Goal: Task Accomplishment & Management: Use online tool/utility

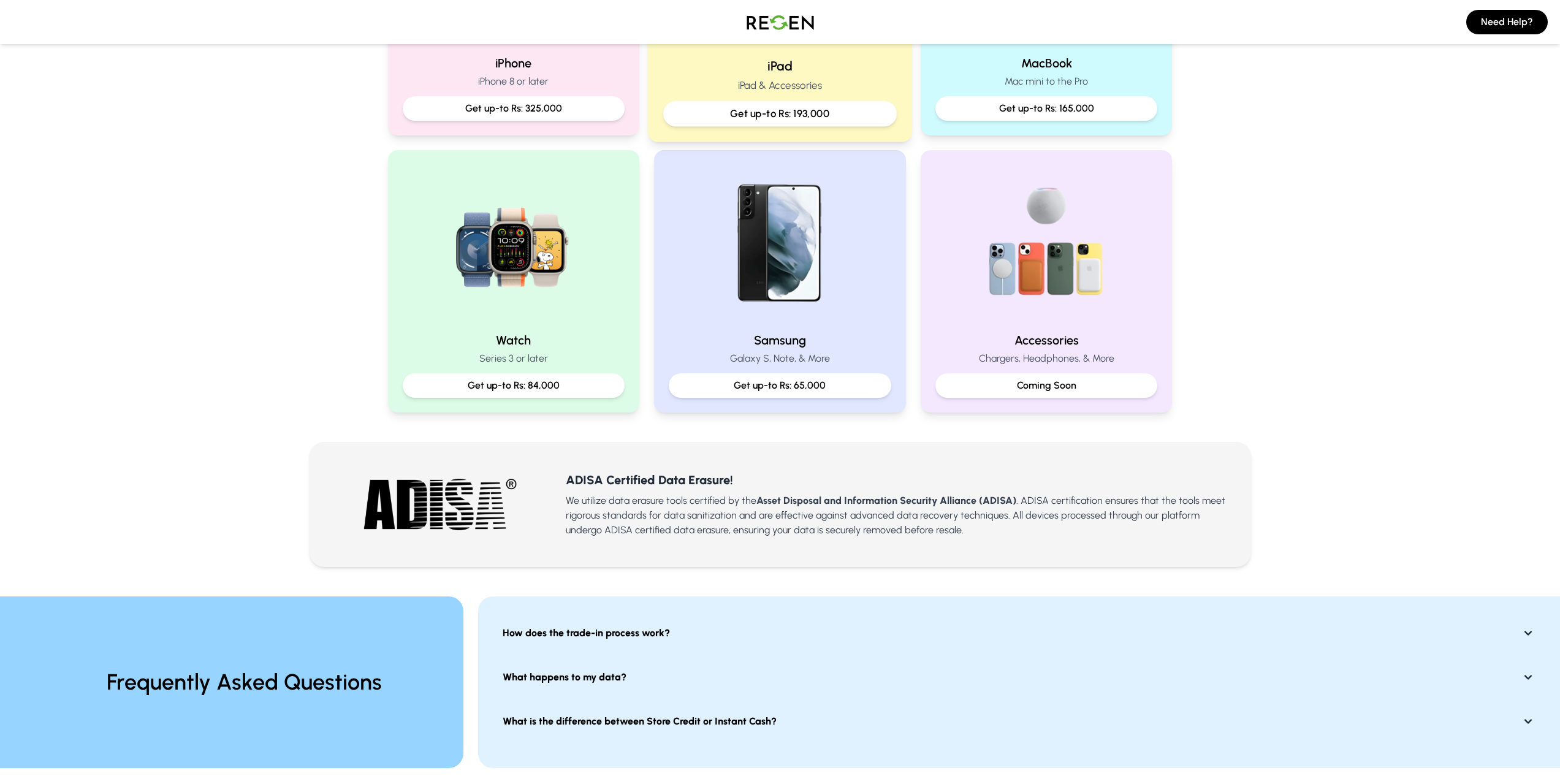
scroll to position [491, 0]
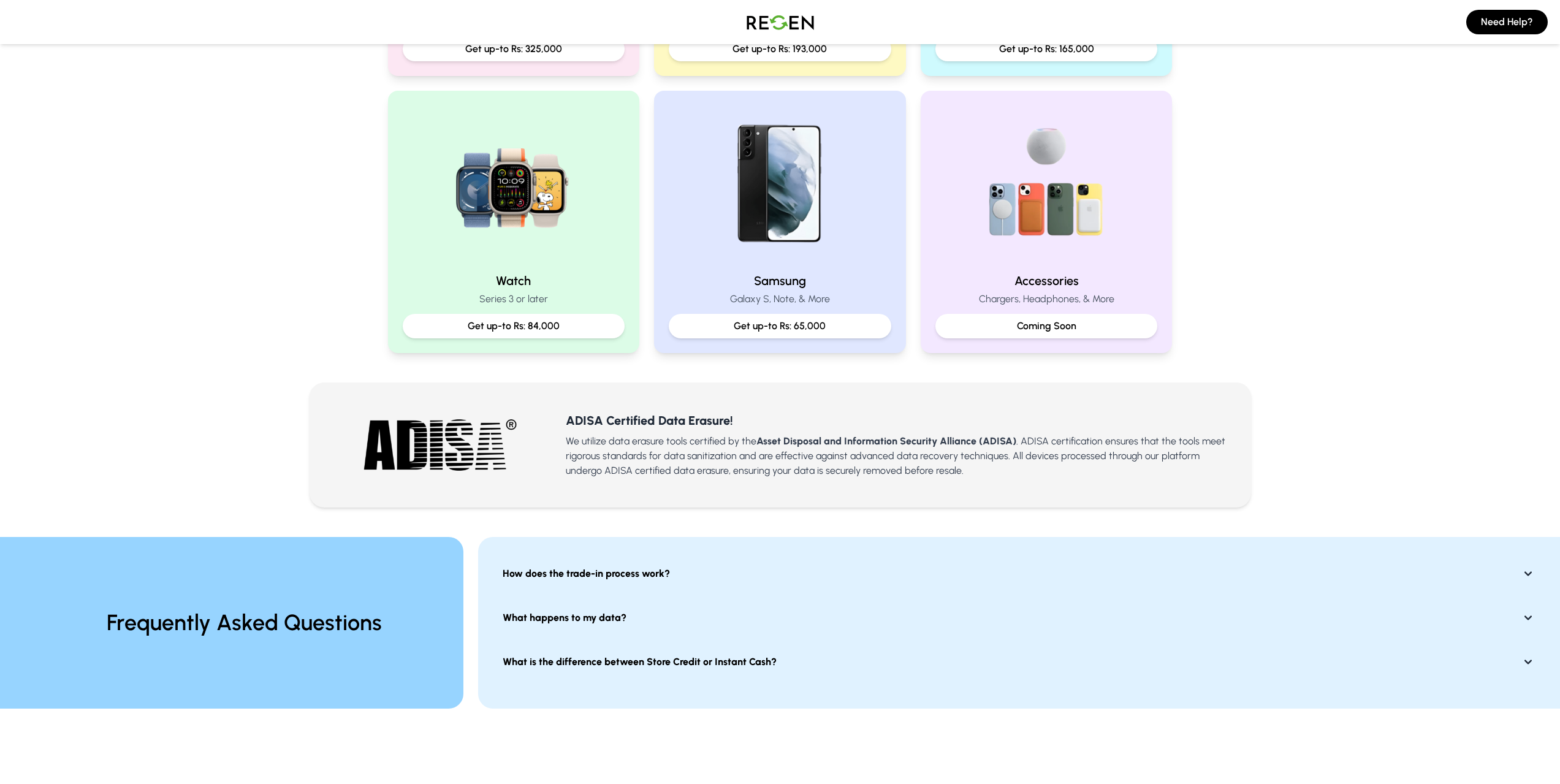
drag, startPoint x: 512, startPoint y: 278, endPoint x: 464, endPoint y: 298, distance: 52.0
click at [464, 298] on p "Series 3 or later" at bounding box center [514, 299] width 223 height 15
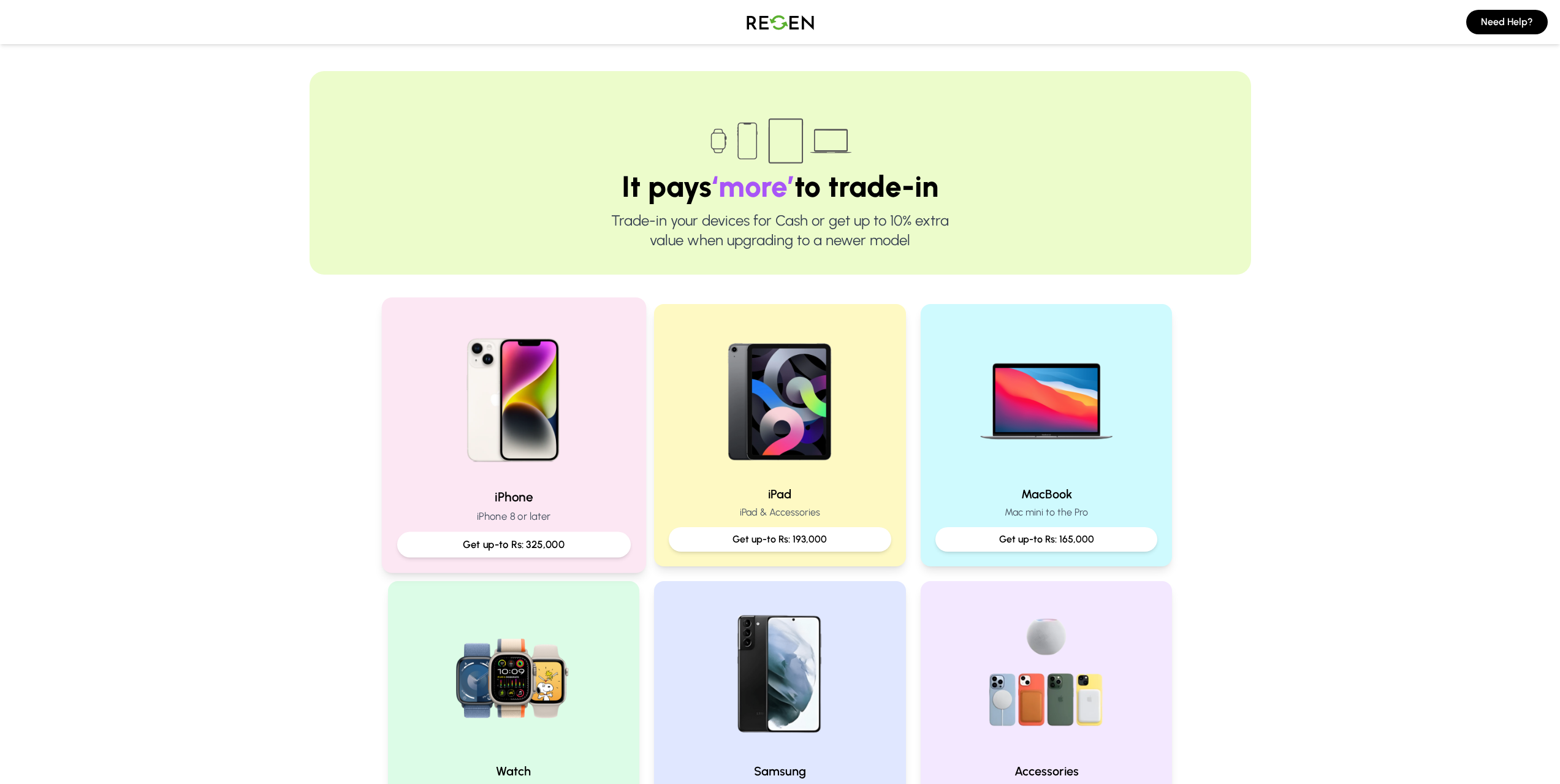
click at [584, 540] on p "Get up-to Rs: 325,000" at bounding box center [513, 544] width 213 height 15
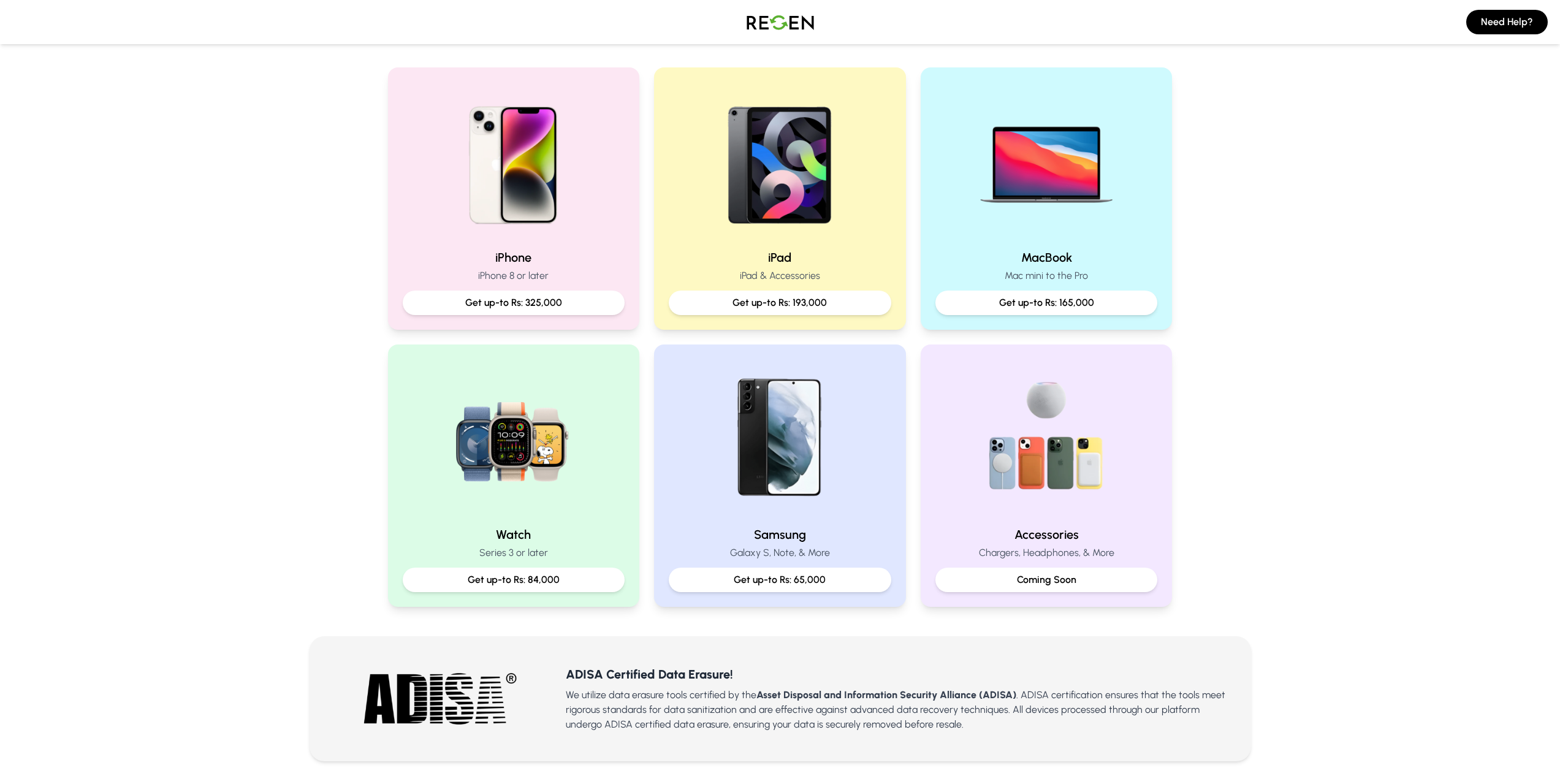
scroll to position [245, 0]
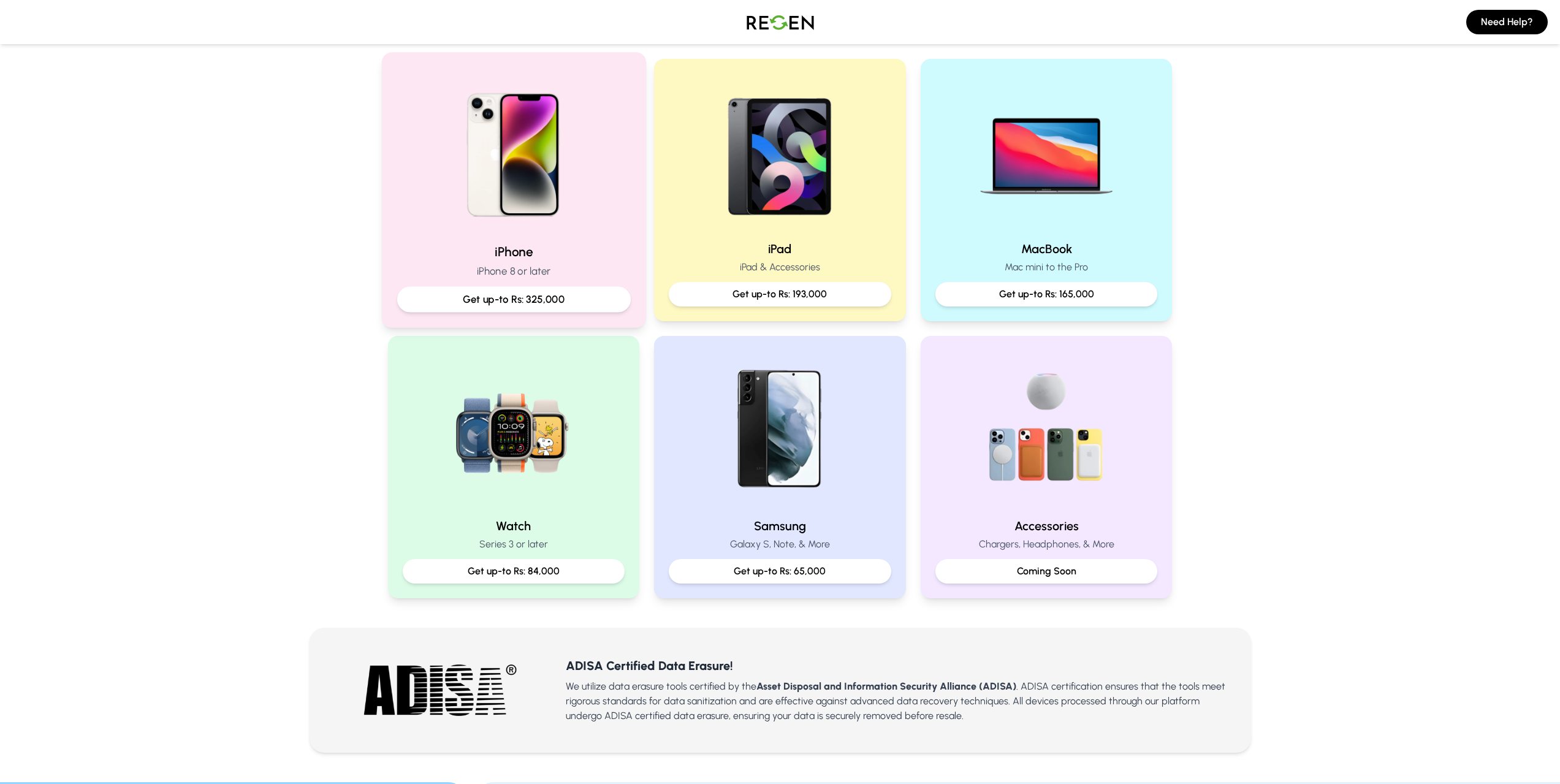
click at [613, 150] on div at bounding box center [514, 151] width 233 height 165
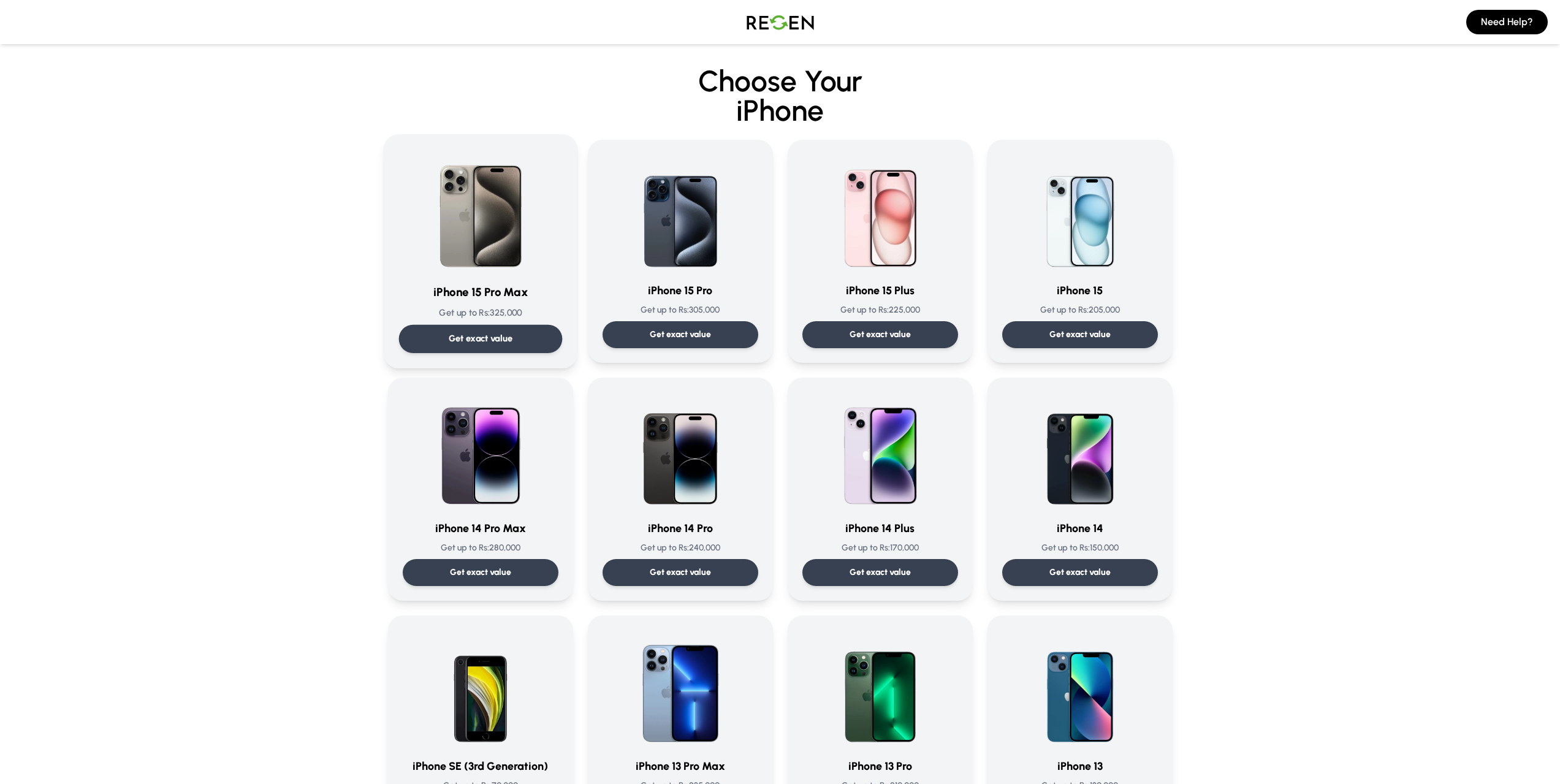
click at [528, 340] on div "Get exact value" at bounding box center [480, 339] width 164 height 28
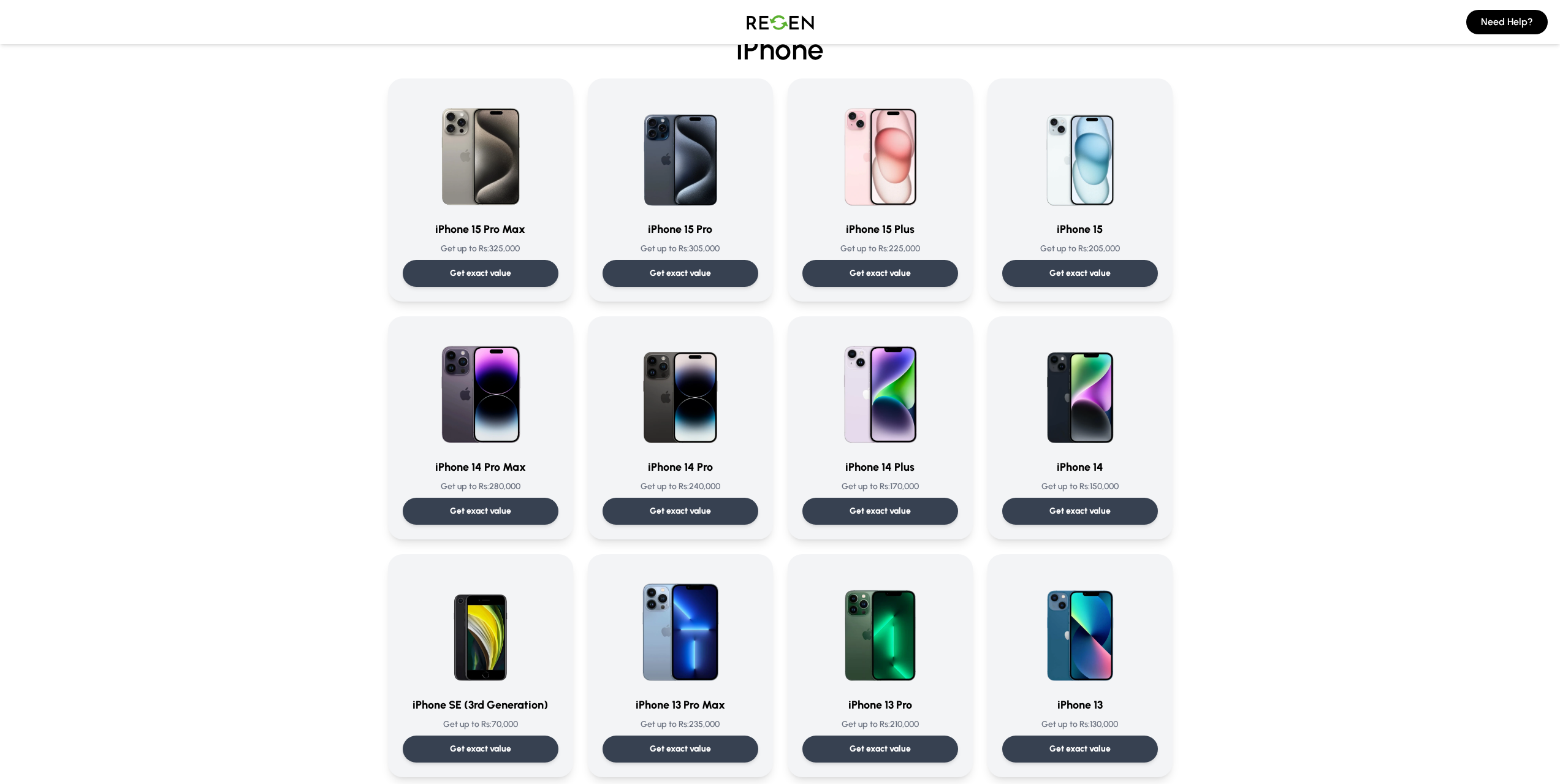
scroll to position [123, 0]
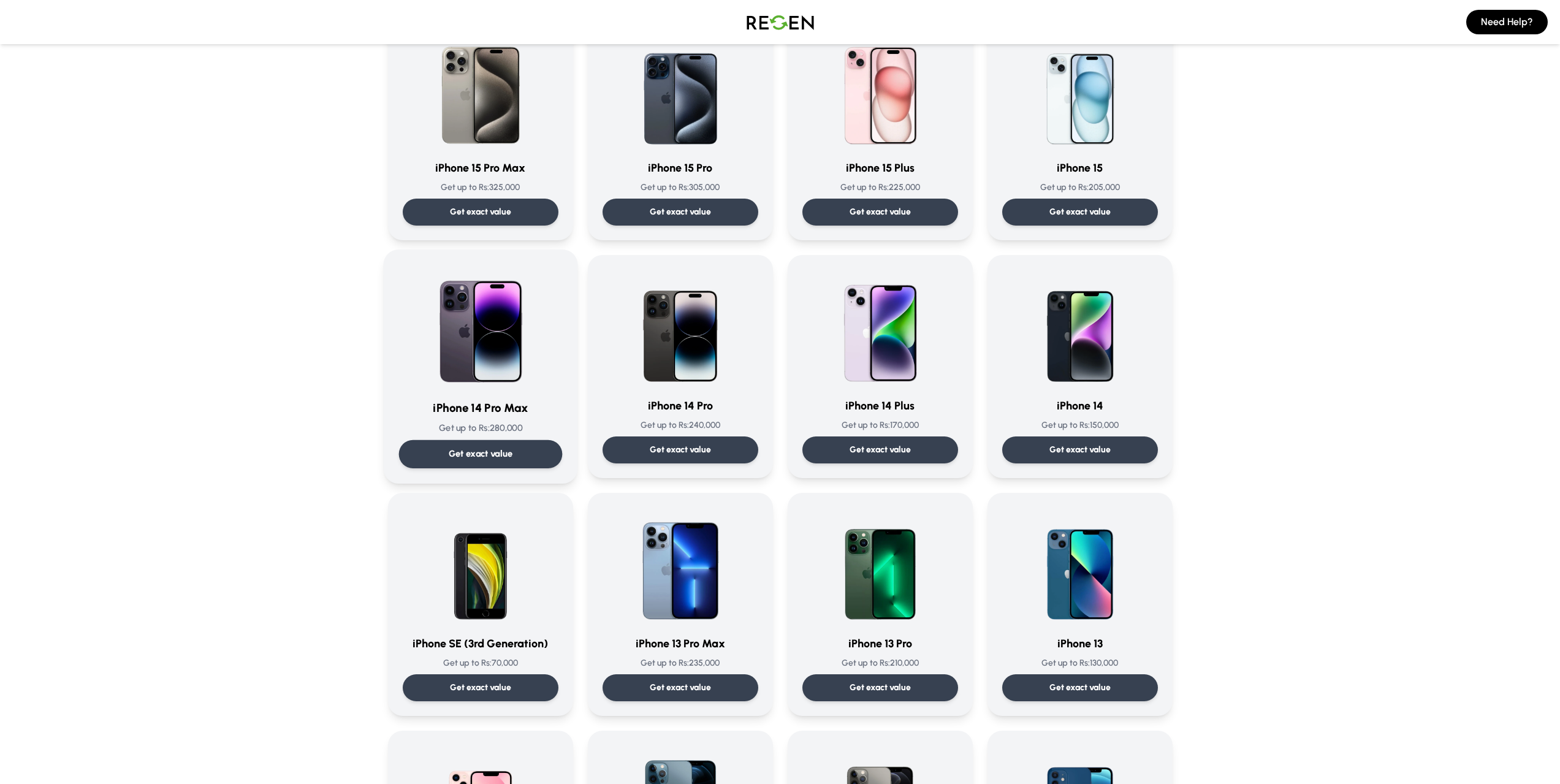
click at [493, 456] on p "Get exact value" at bounding box center [480, 454] width 64 height 13
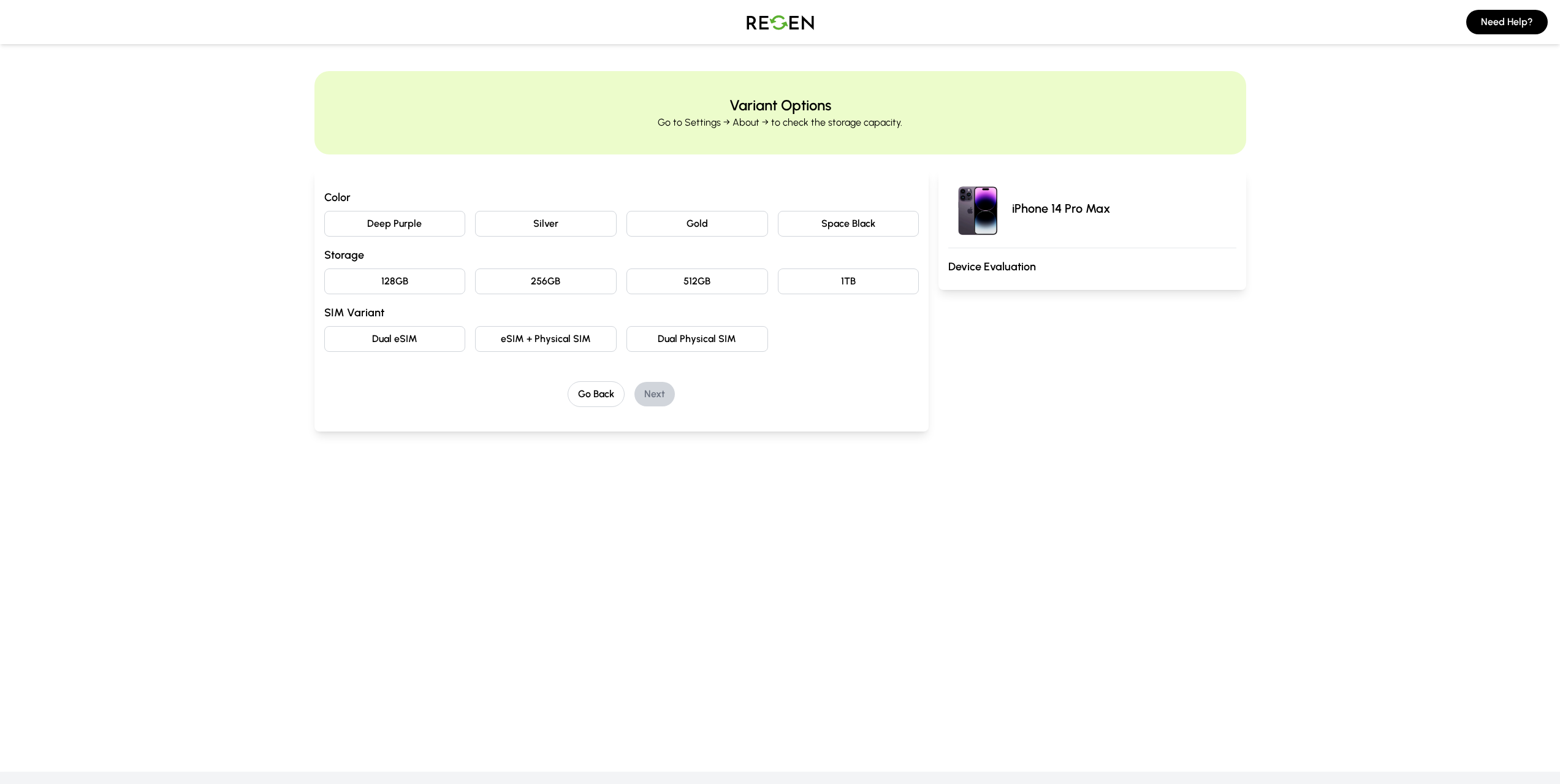
click at [828, 222] on button "Space Black" at bounding box center [848, 224] width 141 height 25
click at [520, 278] on button "256GB" at bounding box center [546, 281] width 141 height 25
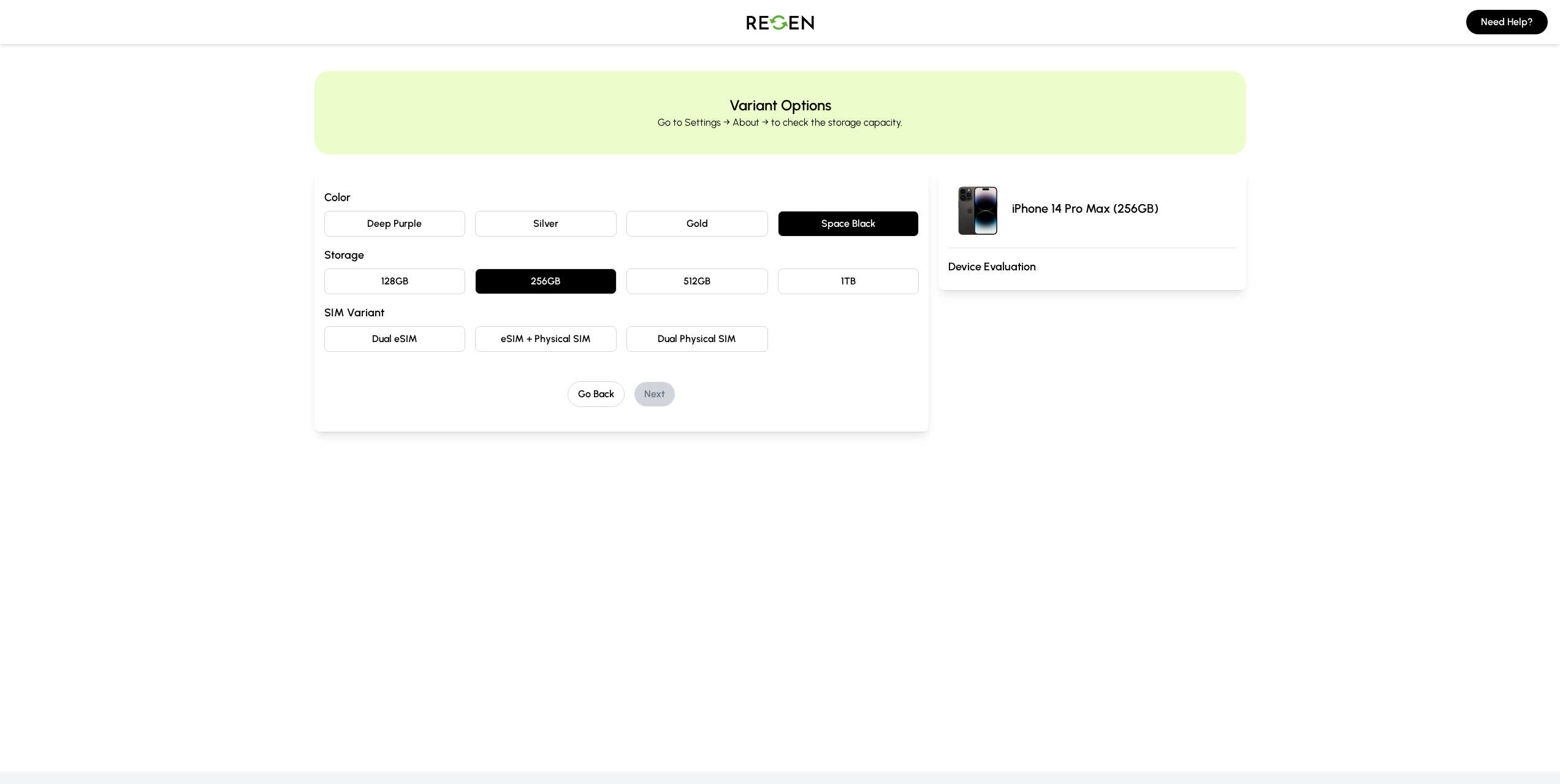
click at [577, 342] on button "eSIM + Physical SIM" at bounding box center [546, 338] width 141 height 25
click at [664, 403] on button "Next" at bounding box center [654, 394] width 40 height 25
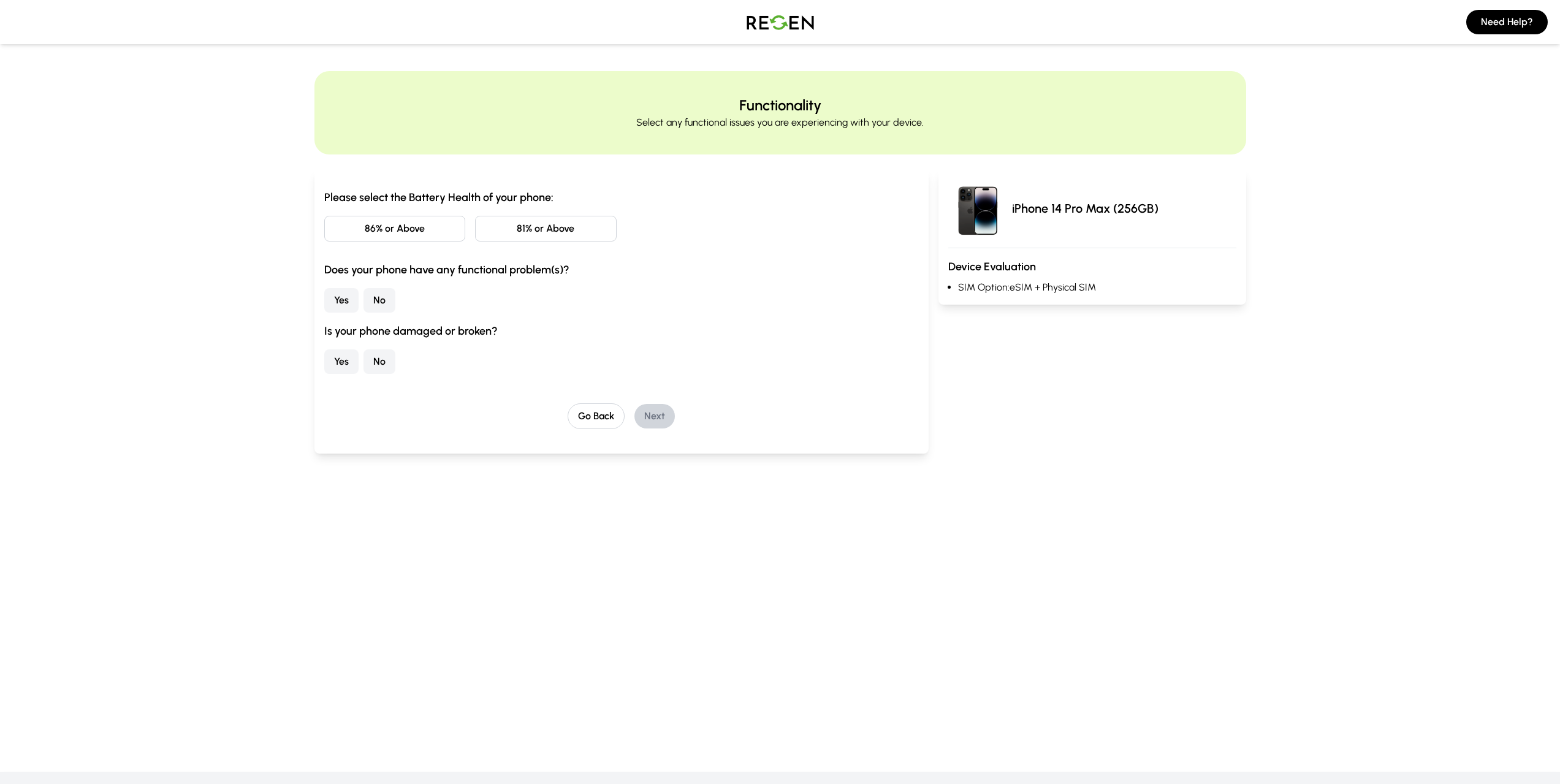
click at [432, 235] on button "86% or Above" at bounding box center [395, 228] width 141 height 25
click at [386, 304] on button "No" at bounding box center [379, 300] width 32 height 25
click at [373, 363] on button "No" at bounding box center [379, 361] width 32 height 25
click at [654, 417] on button "Next" at bounding box center [654, 416] width 40 height 25
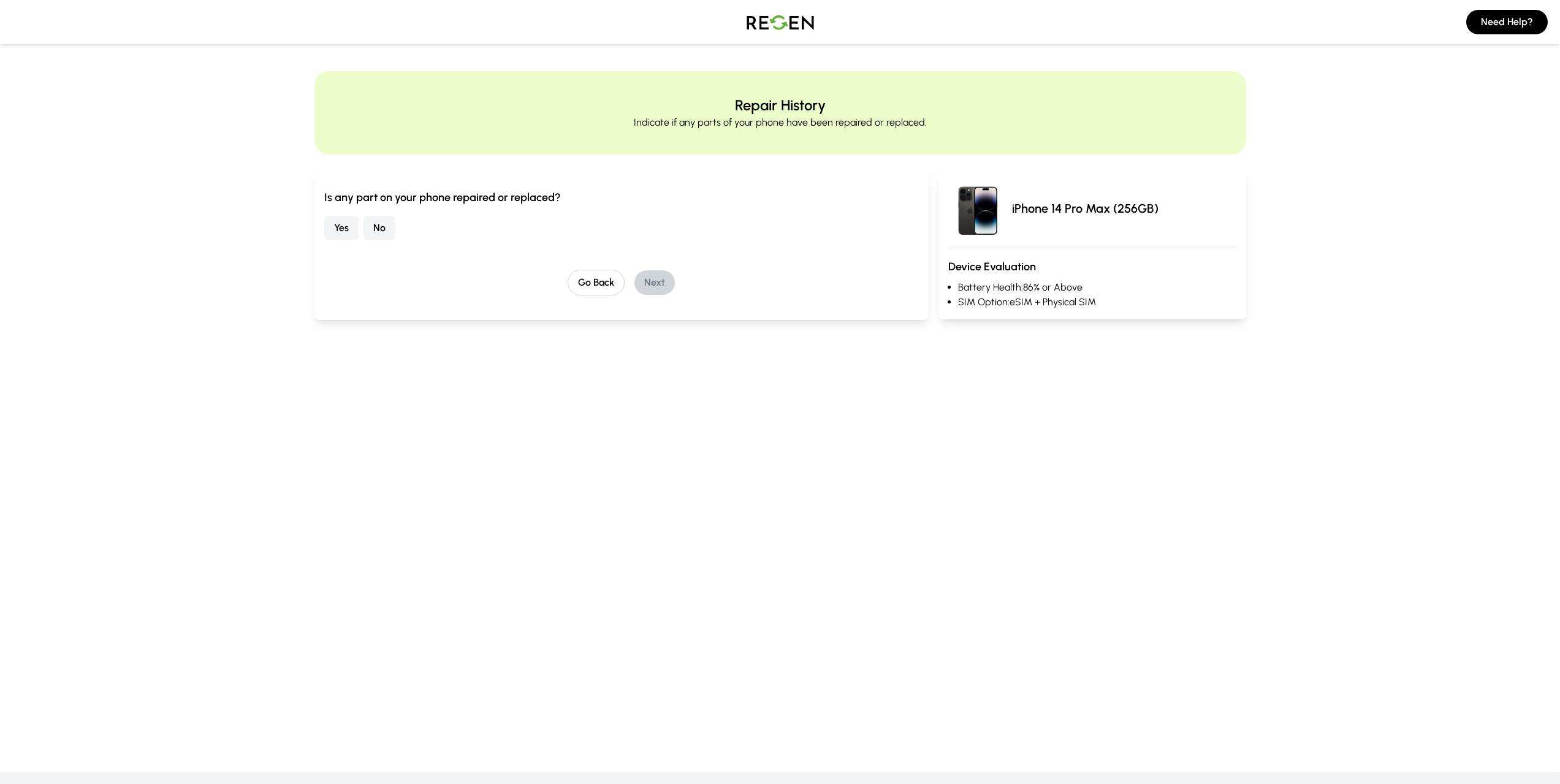
click at [376, 233] on button "No" at bounding box center [379, 228] width 32 height 25
click at [661, 293] on button "Next" at bounding box center [654, 282] width 40 height 25
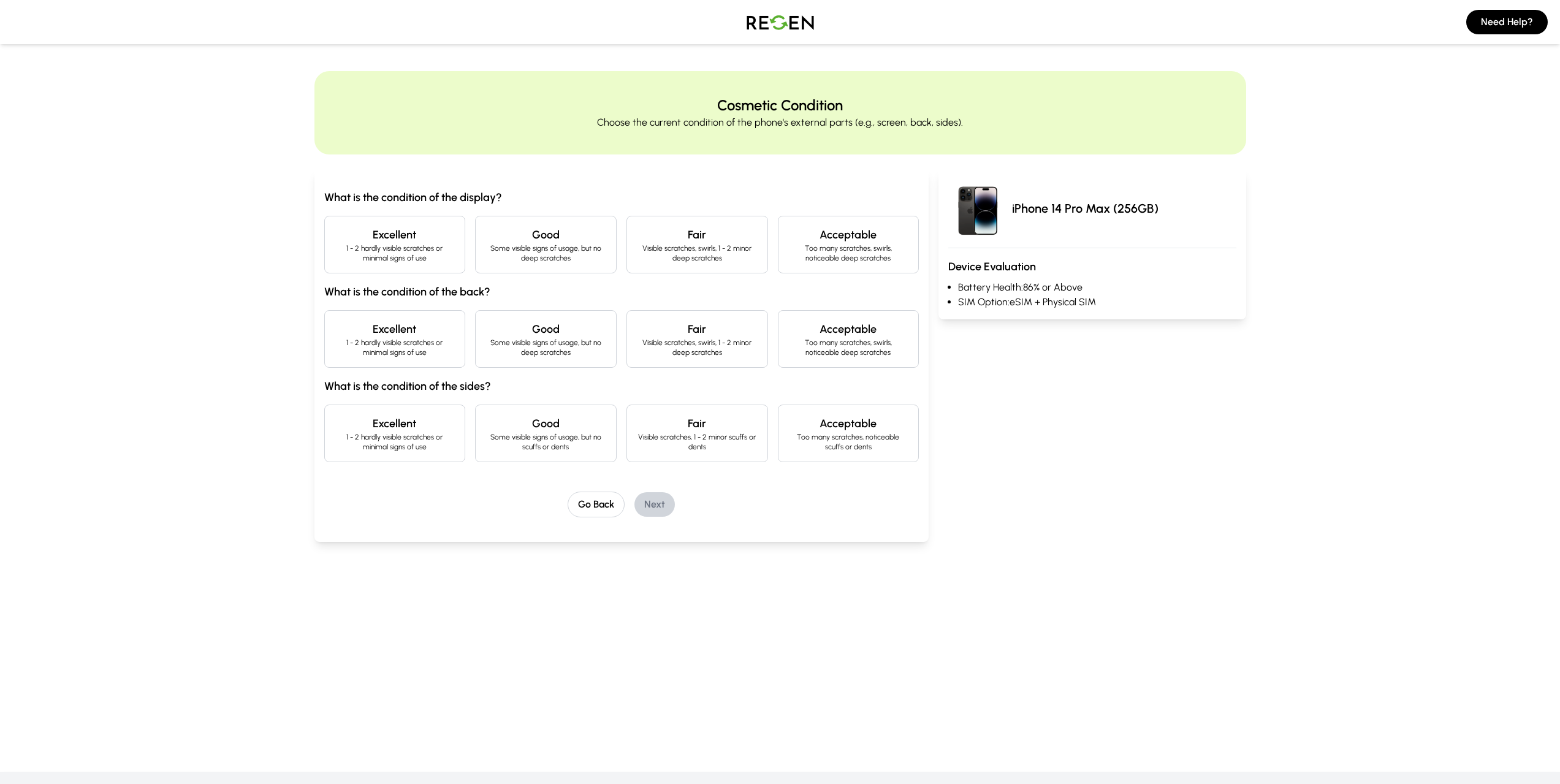
click at [408, 237] on h4 "Excellent" at bounding box center [395, 235] width 121 height 17
click at [403, 334] on h4 "Excellent" at bounding box center [395, 329] width 121 height 17
click at [416, 426] on h4 "Excellent" at bounding box center [395, 423] width 121 height 17
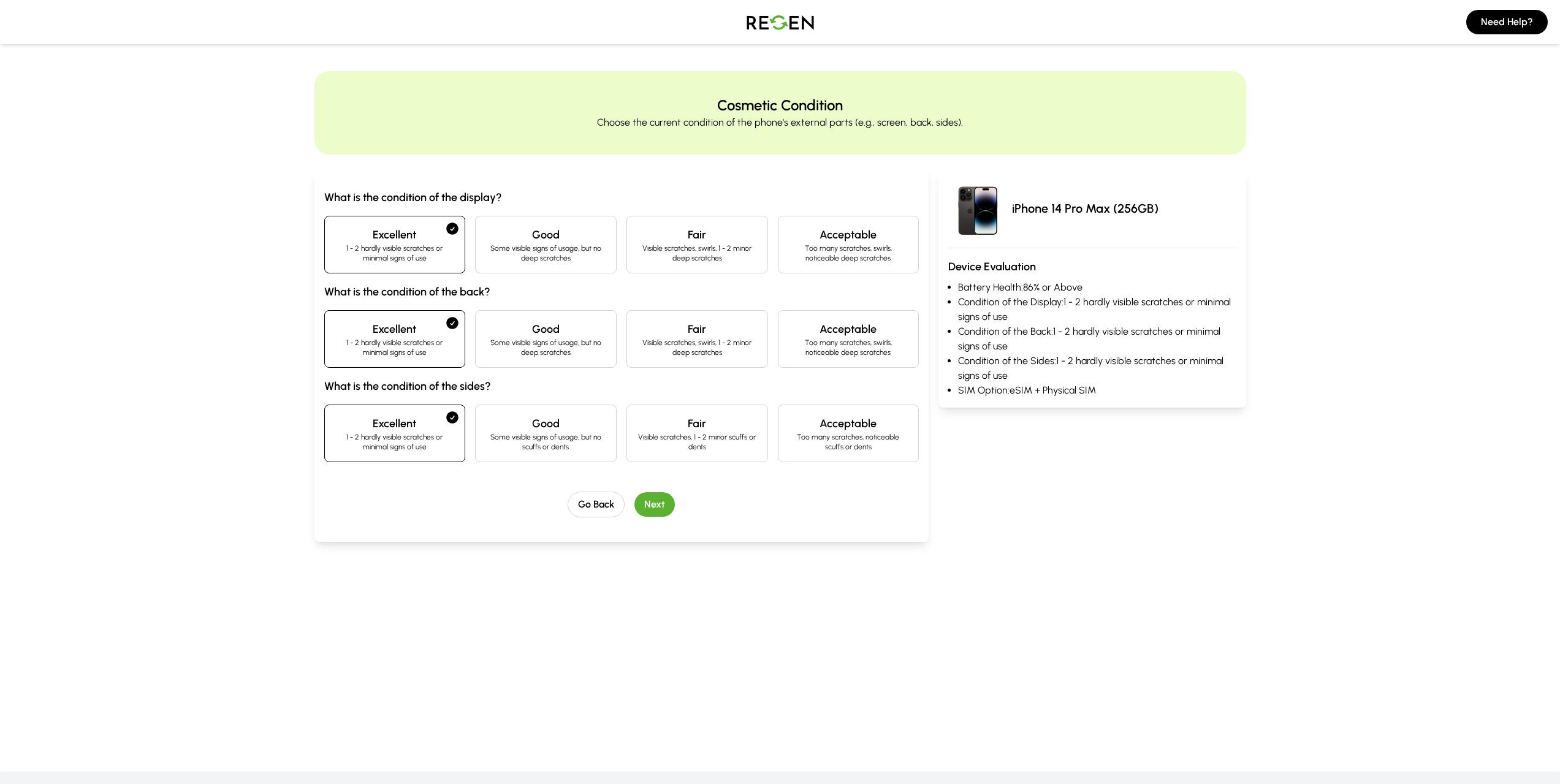
click at [650, 502] on button "Next" at bounding box center [654, 504] width 40 height 25
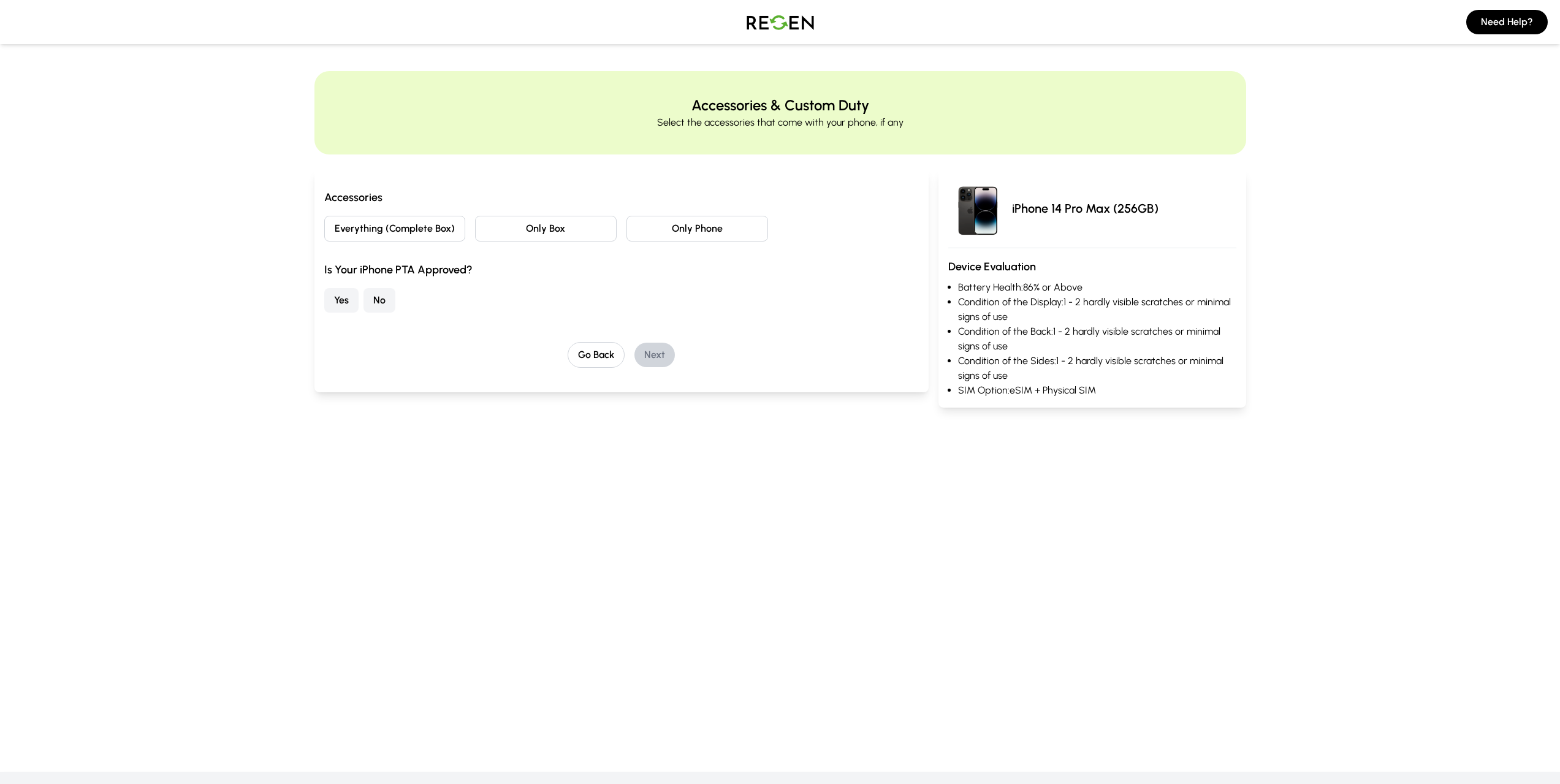
click at [552, 233] on button "Only Box" at bounding box center [546, 228] width 141 height 25
click at [344, 294] on button "Yes" at bounding box center [341, 300] width 34 height 25
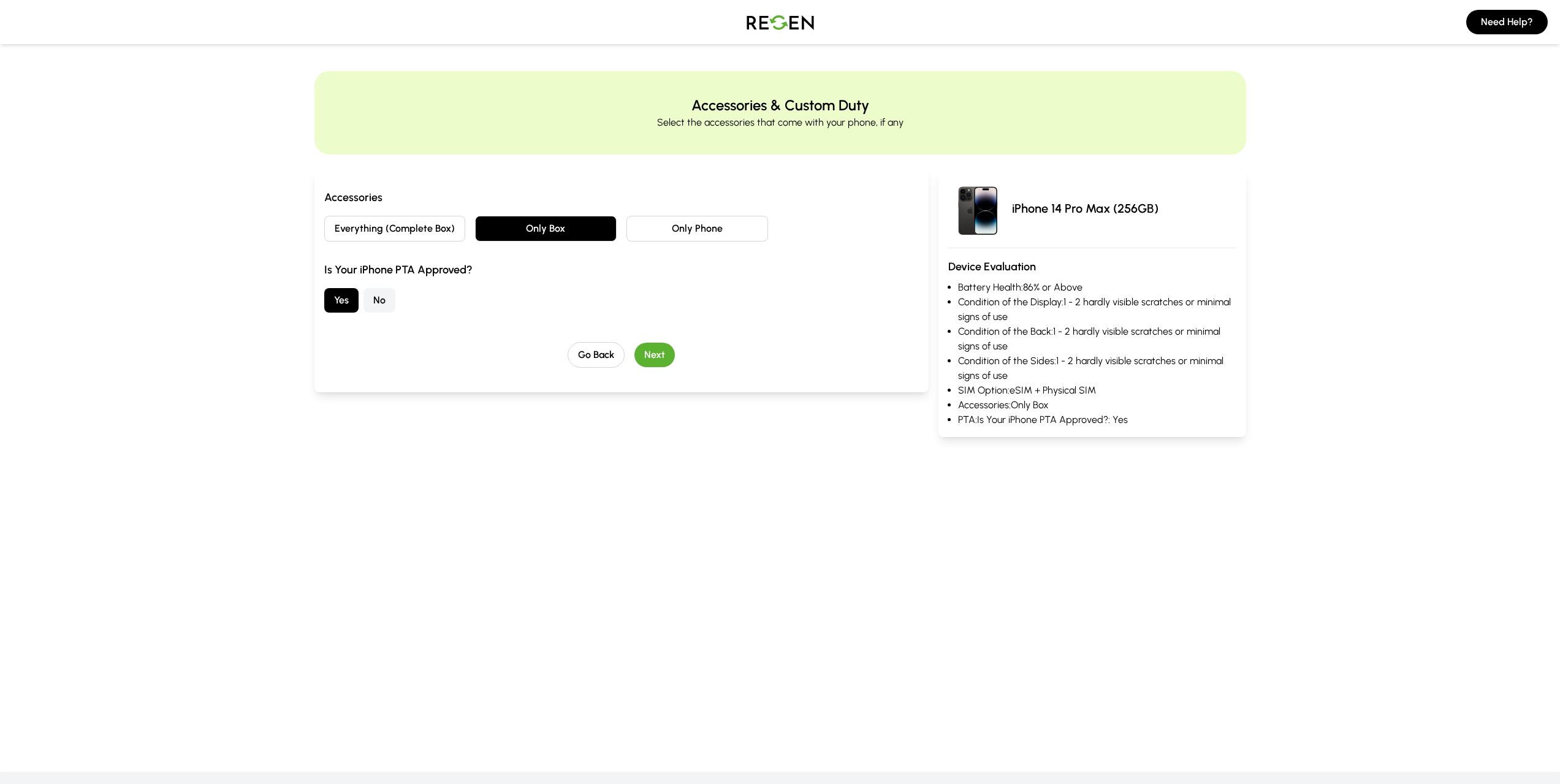
click at [660, 352] on button "Next" at bounding box center [654, 354] width 40 height 25
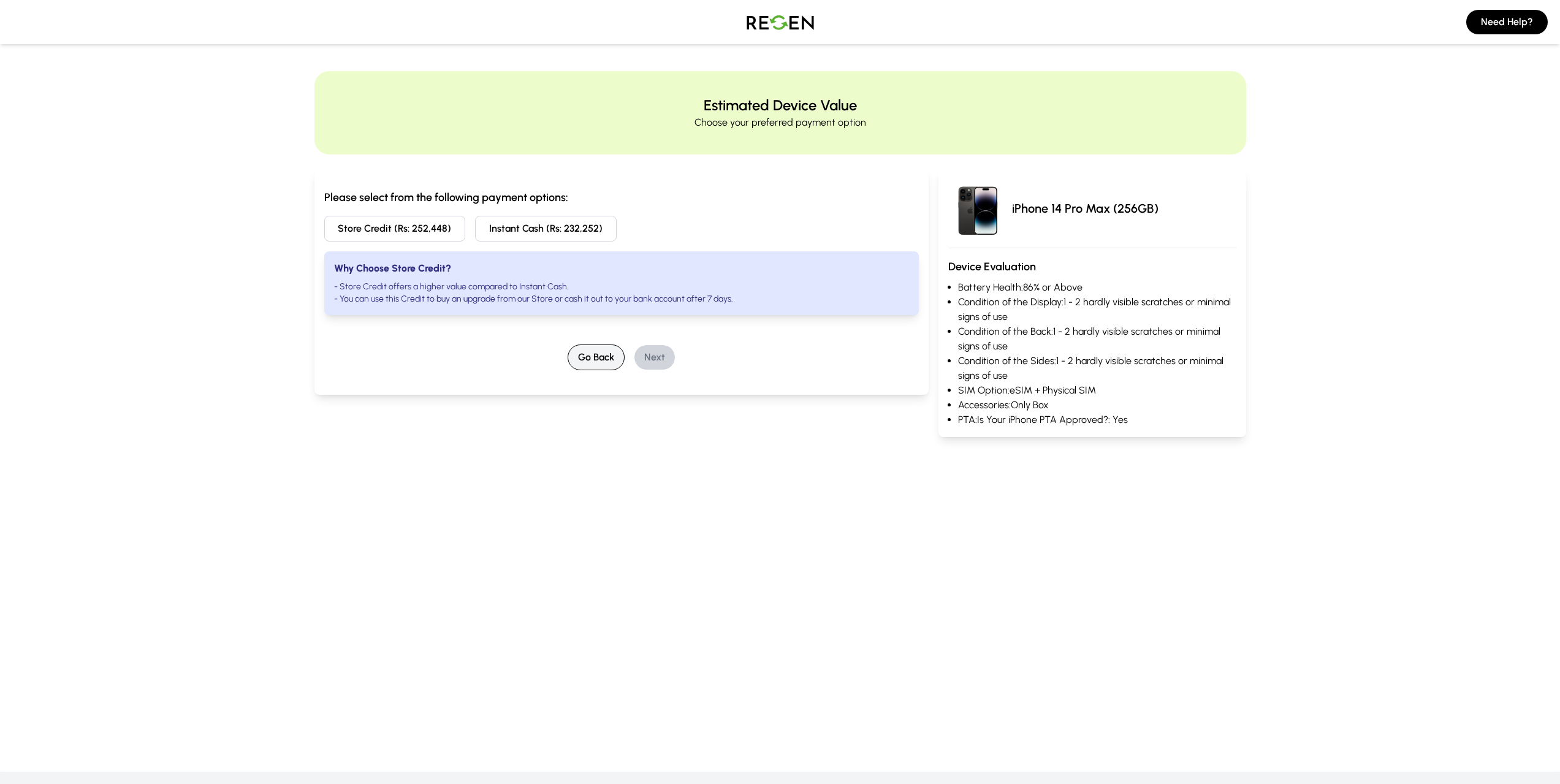
click at [605, 358] on button "Go Back" at bounding box center [596, 357] width 57 height 25
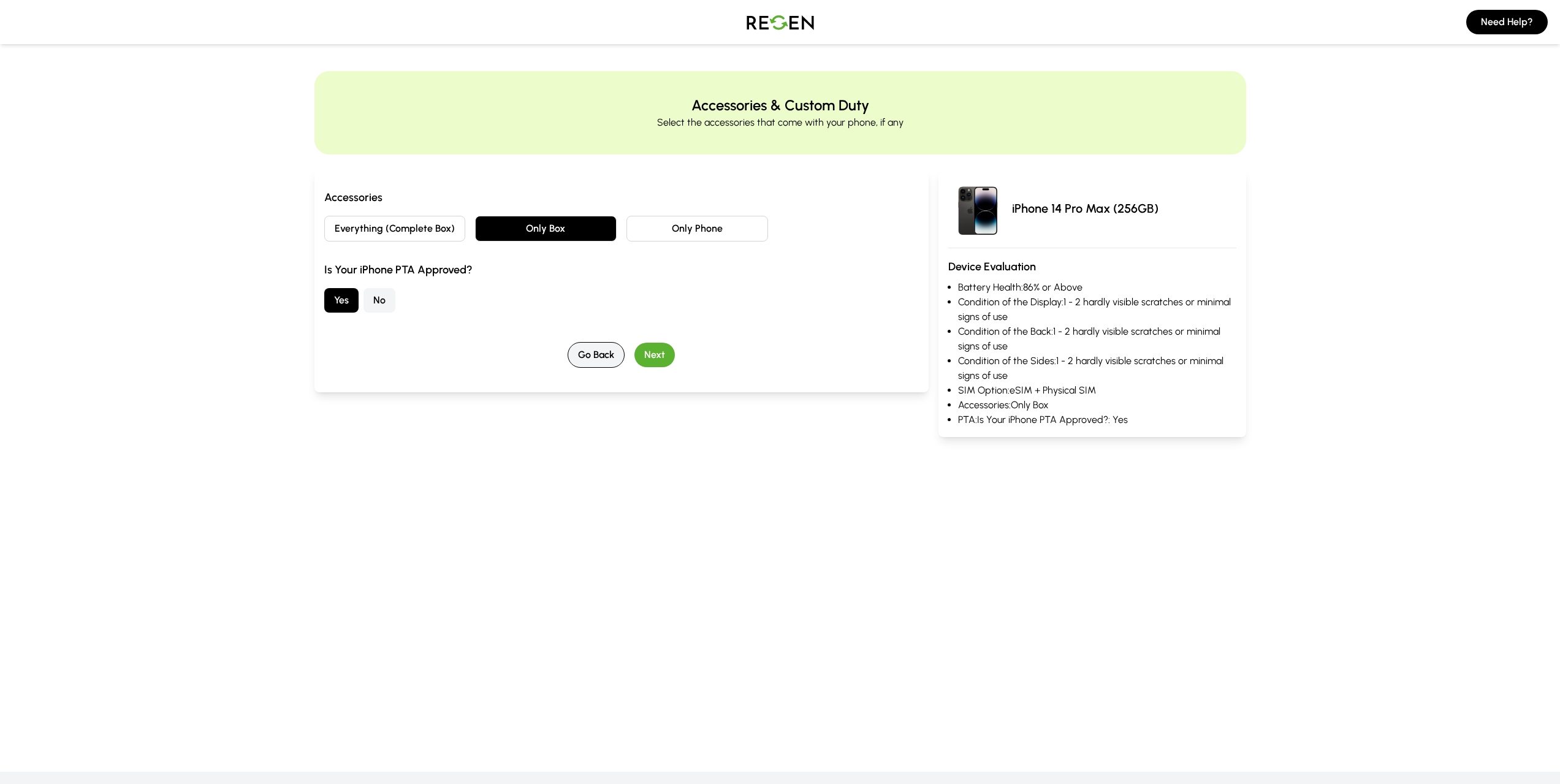
click at [605, 358] on button "Go Back" at bounding box center [596, 354] width 57 height 25
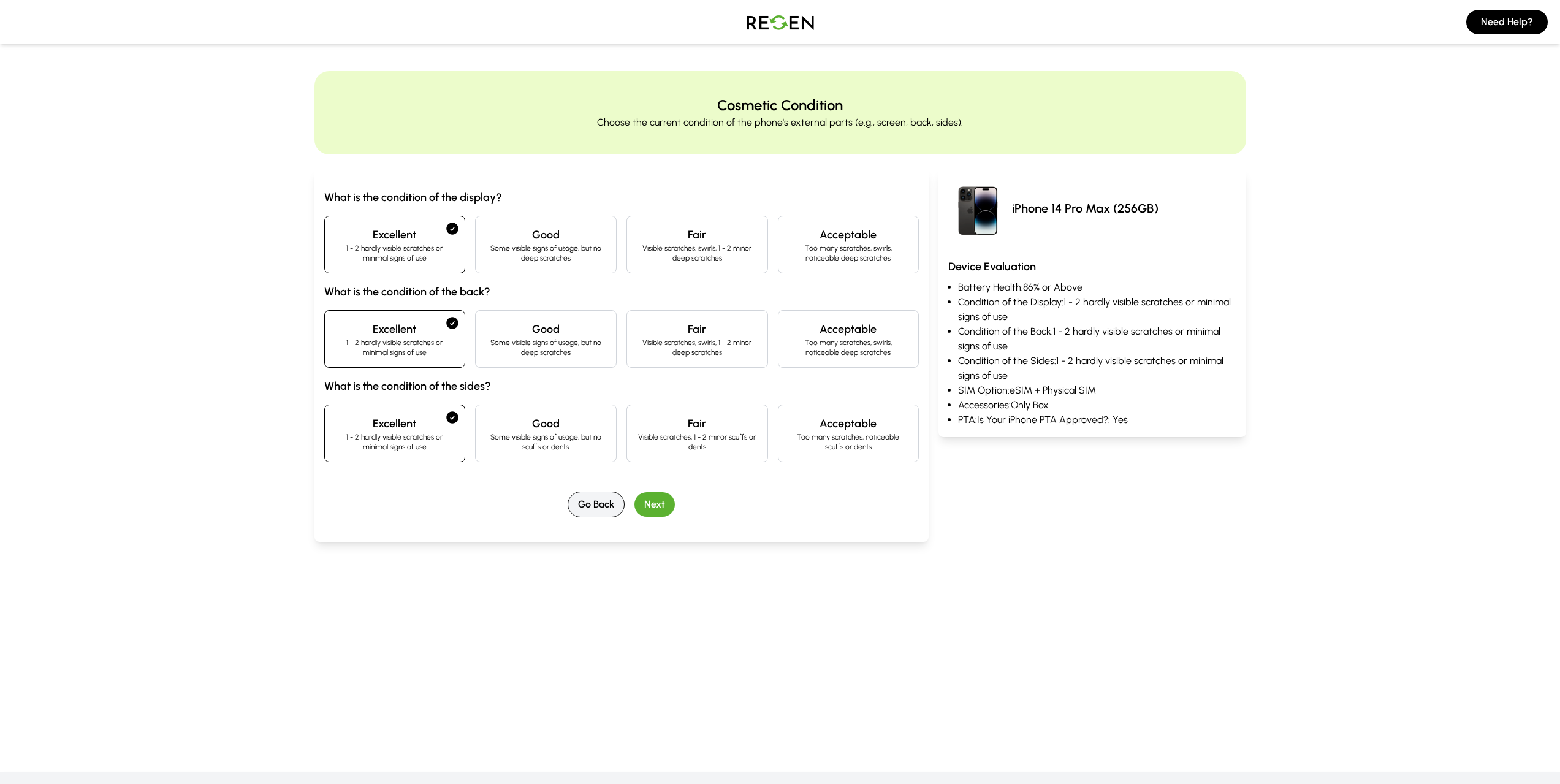
click at [591, 507] on button "Go Back" at bounding box center [596, 504] width 57 height 25
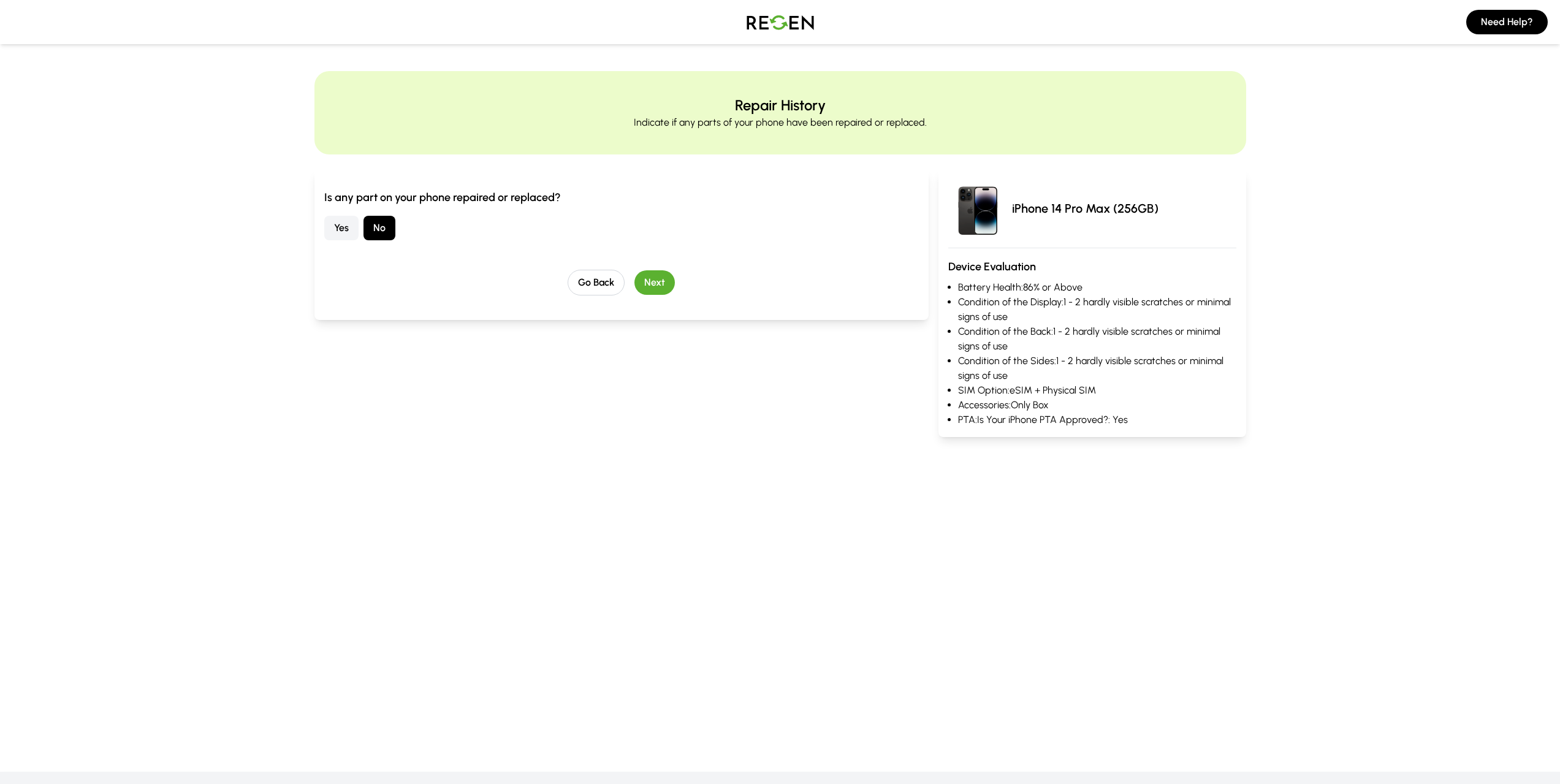
click at [640, 279] on button "Next" at bounding box center [654, 282] width 40 height 25
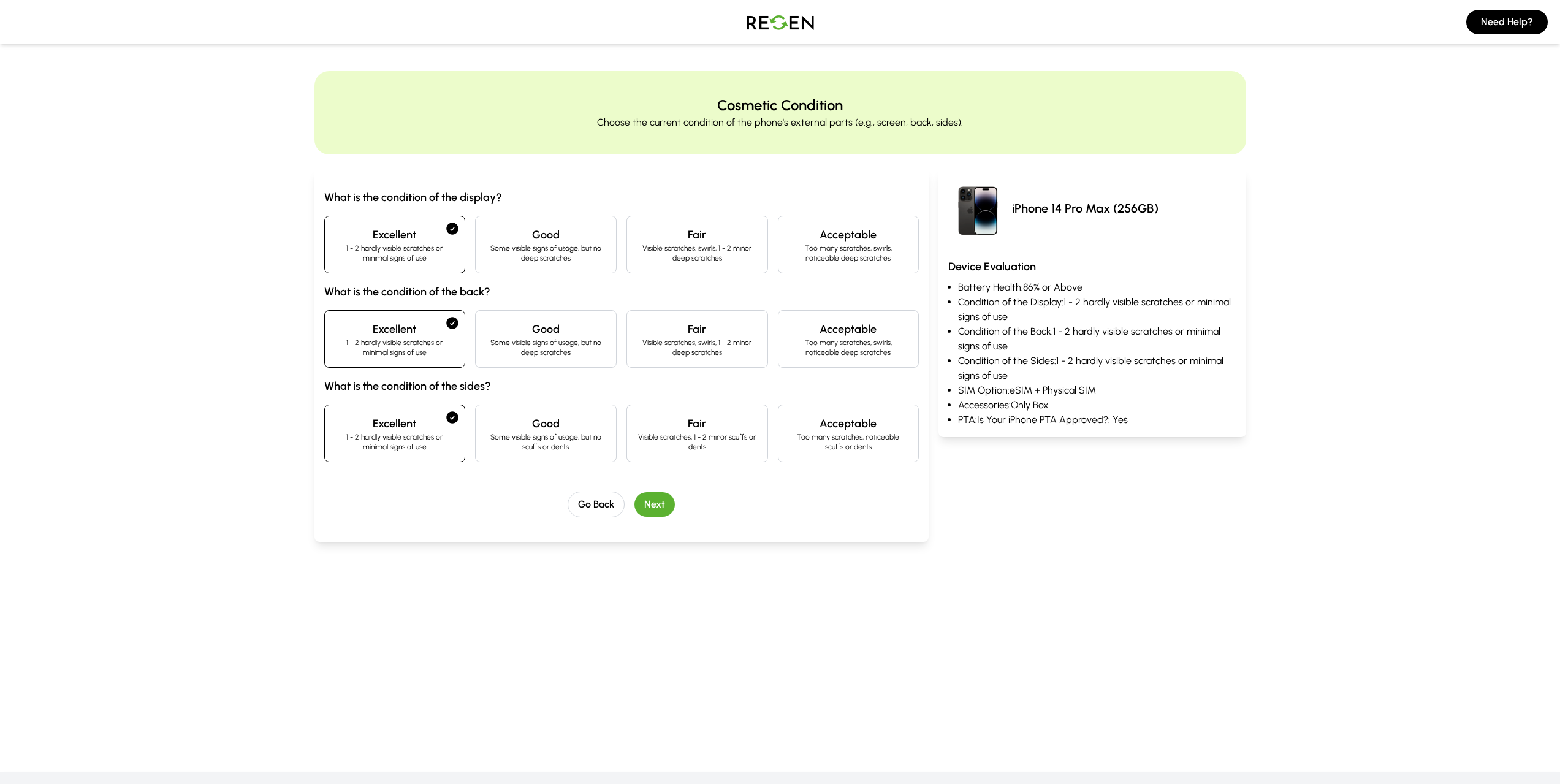
click at [648, 281] on div "What is the condition of the display? Excellent 1 - 2 hardly visible scratches …" at bounding box center [622, 326] width 595 height 273
click at [656, 504] on button "Next" at bounding box center [654, 504] width 40 height 25
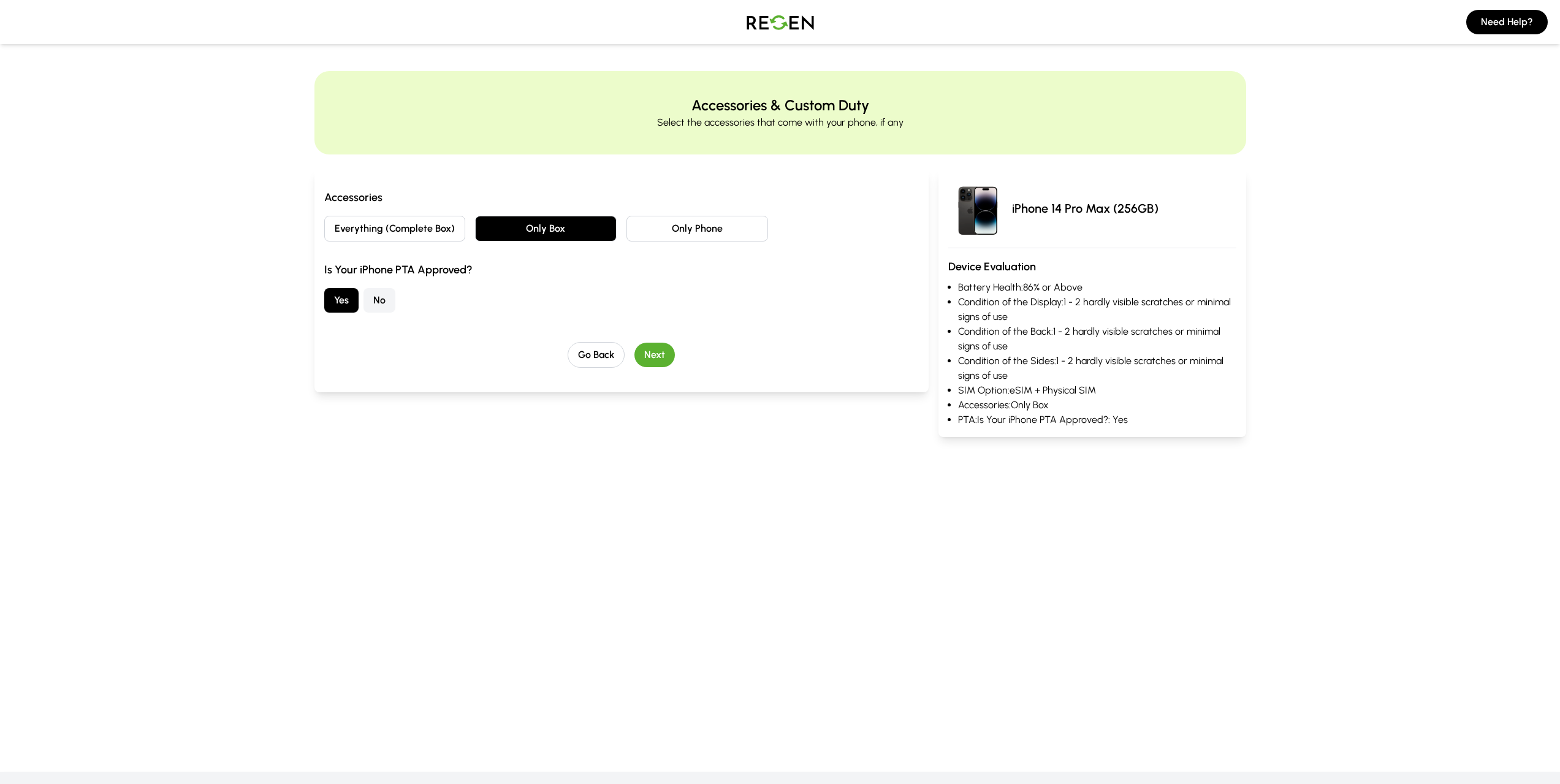
click at [644, 351] on button "Next" at bounding box center [654, 354] width 40 height 25
